Goal: Task Accomplishment & Management: Use online tool/utility

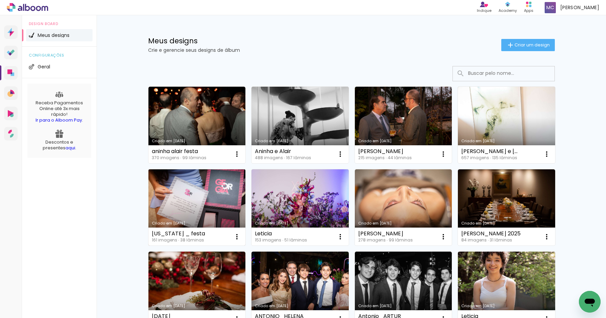
click at [196, 192] on link "Criado em [DATE]" at bounding box center [197, 208] width 97 height 77
